Goal: Navigation & Orientation: Find specific page/section

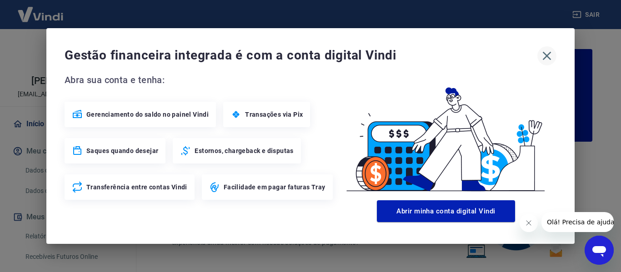
click at [553, 58] on icon "button" at bounding box center [546, 56] width 15 height 15
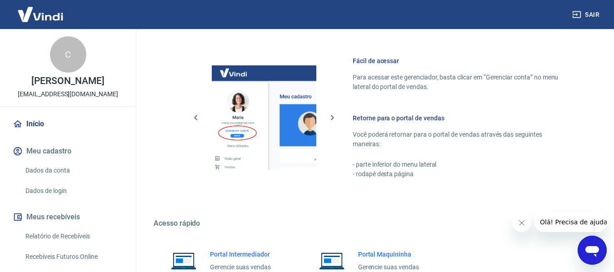
scroll to position [545, 0]
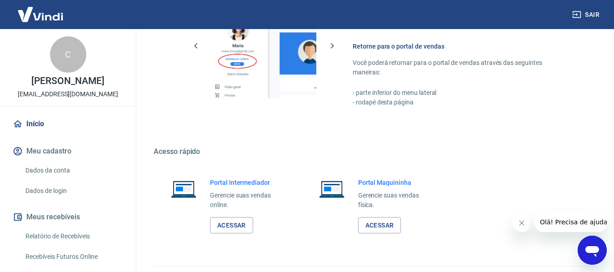
click at [220, 209] on p "Gerencie suas vendas online." at bounding box center [247, 200] width 75 height 19
click at [226, 220] on link "Acessar" at bounding box center [231, 225] width 43 height 17
